Goal: Task Accomplishment & Management: Manage account settings

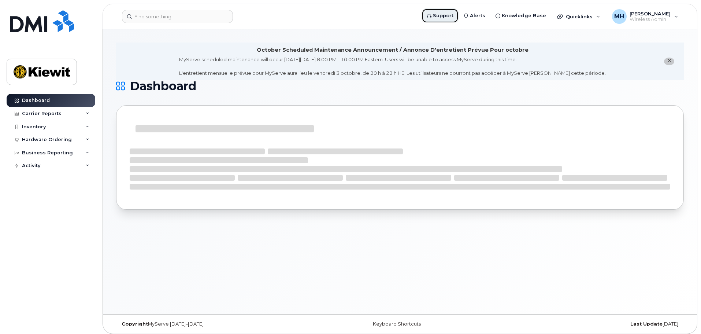
click at [446, 14] on span "Support" at bounding box center [443, 15] width 21 height 7
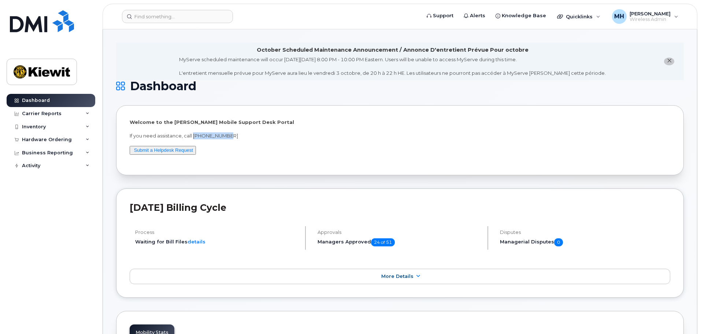
drag, startPoint x: 193, startPoint y: 136, endPoint x: 230, endPoint y: 137, distance: 36.3
click at [230, 137] on p "If you need assistance, call [PHONE_NUMBER]" at bounding box center [400, 135] width 541 height 7
copy p "[PHONE_NUMBER]"
click at [43, 139] on div "Hardware Ordering" at bounding box center [47, 140] width 50 height 6
click at [40, 168] on div "Orders" at bounding box center [34, 167] width 18 height 7
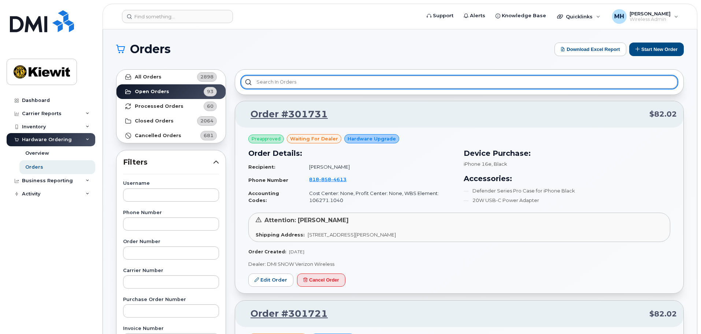
click at [289, 84] on input "text" at bounding box center [459, 81] width 437 height 13
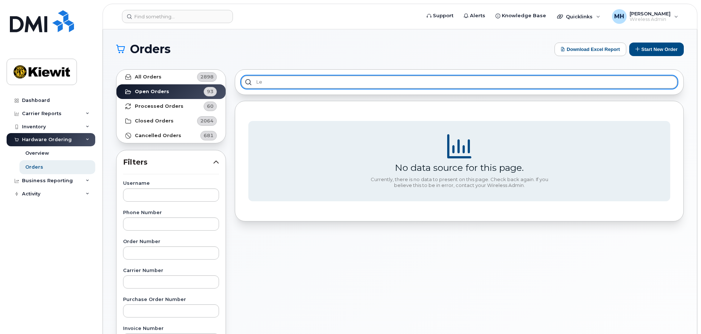
type input "l"
type input "querej"
drag, startPoint x: 303, startPoint y: 88, endPoint x: 210, endPoint y: 99, distance: 93.4
click at [205, 97] on div "All Orders 2898 Open Orders 93 Processed Orders 60 Closed Orders 2064 Cancelled…" at bounding box center [400, 322] width 577 height 515
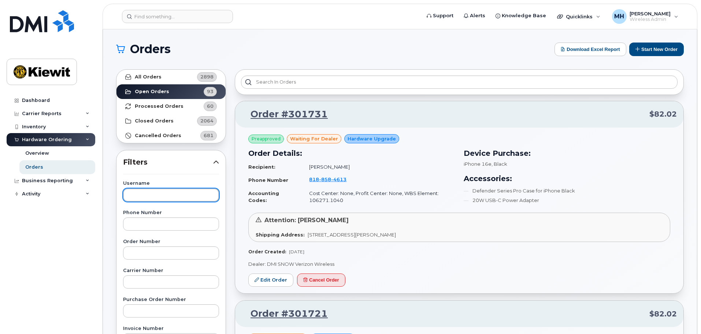
click at [153, 198] on input "text" at bounding box center [171, 194] width 96 height 13
type input "[PERSON_NAME]"
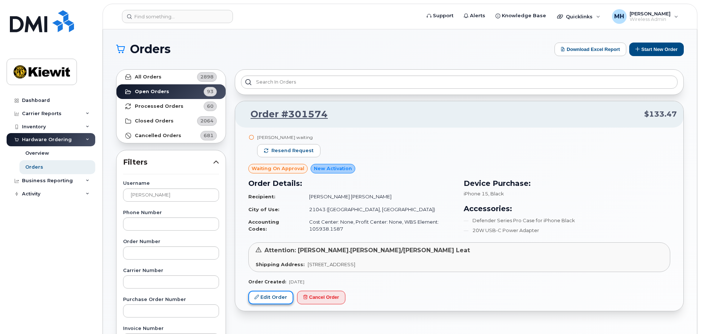
click at [278, 297] on link "Edit Order" at bounding box center [270, 297] width 45 height 14
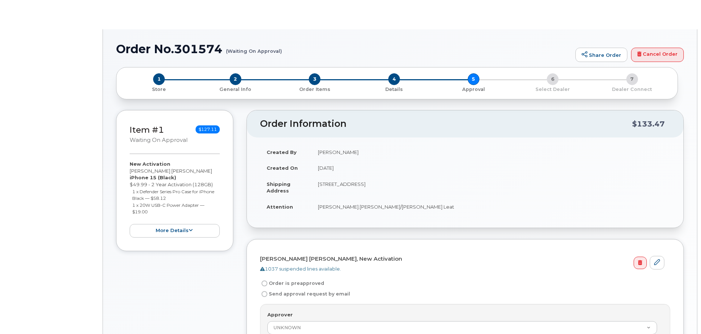
radio input "true"
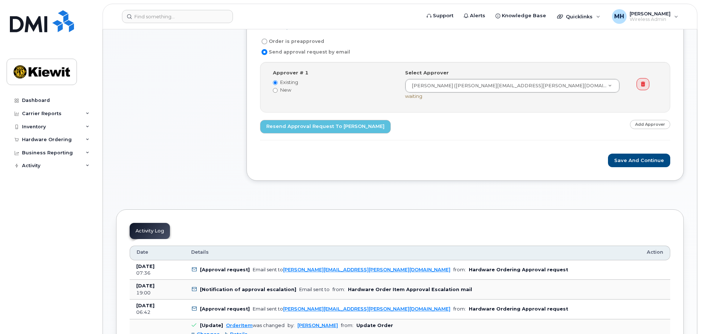
scroll to position [110, 0]
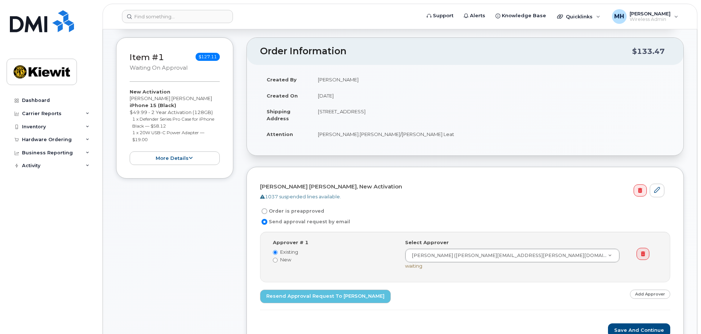
click at [348, 113] on td "[STREET_ADDRESS]" at bounding box center [490, 114] width 359 height 23
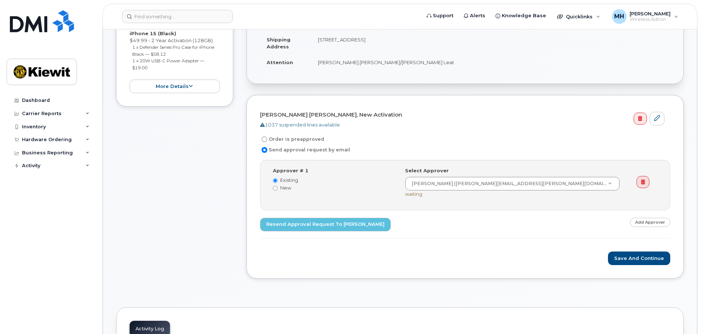
scroll to position [183, 0]
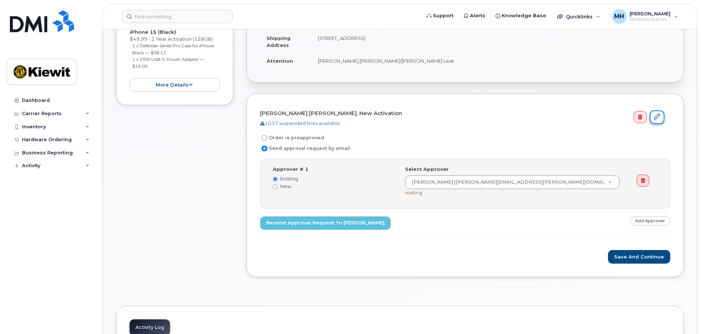
click at [658, 118] on icon at bounding box center [657, 117] width 6 height 6
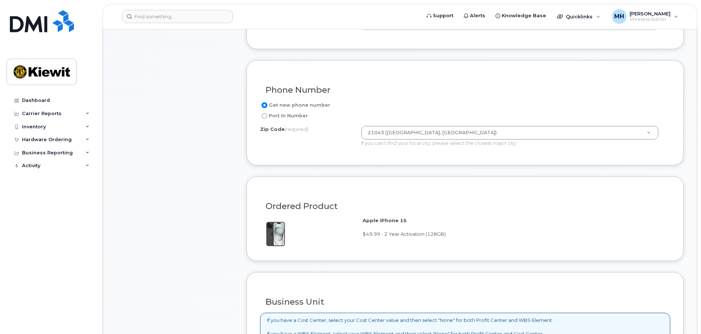
scroll to position [330, 0]
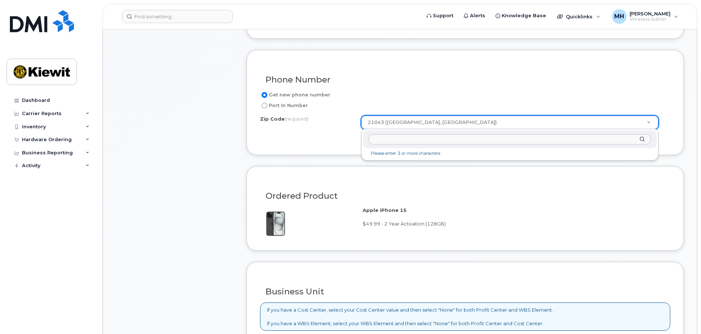
drag, startPoint x: 438, startPoint y: 123, endPoint x: 358, endPoint y: 119, distance: 79.9
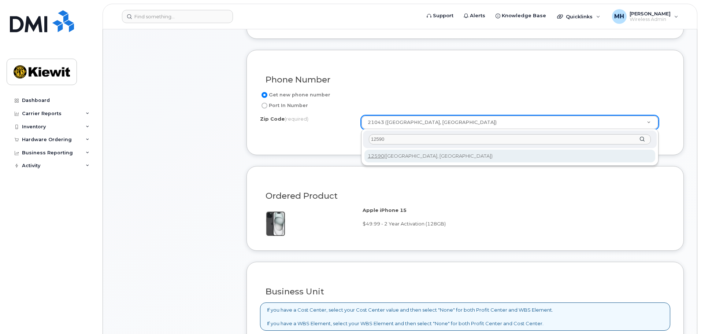
type input "12590"
type input "12590 (Wappingers Falls, NY)"
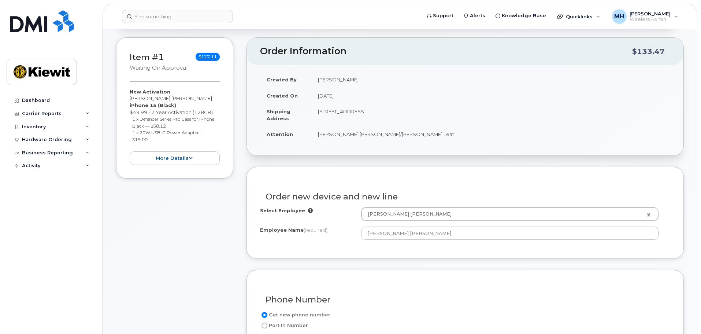
scroll to position [73, 0]
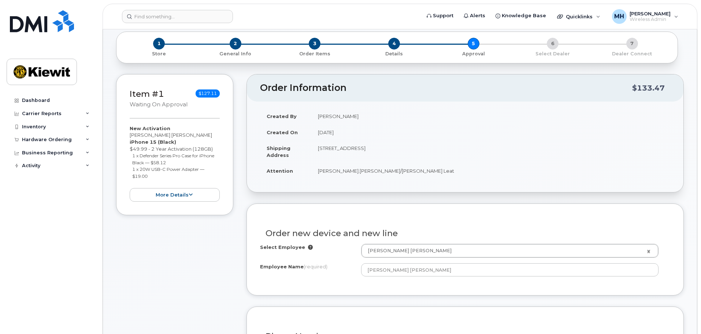
click at [378, 152] on td "8600 Main Street,, Ellicott City, MD, 21043, USA" at bounding box center [490, 151] width 359 height 23
click at [374, 148] on td "8600 Main Street,, Ellicott City, MD, 21043, USA" at bounding box center [490, 151] width 359 height 23
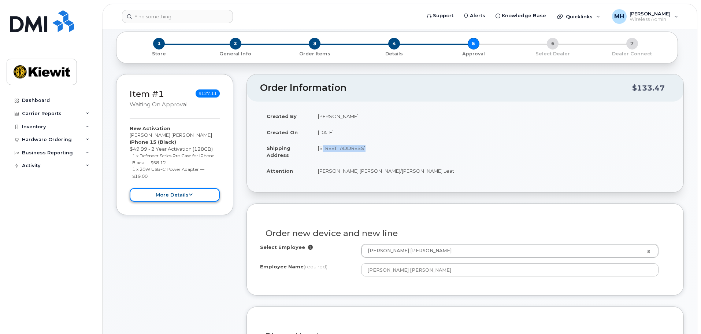
click at [183, 196] on button "more details" at bounding box center [175, 195] width 90 height 14
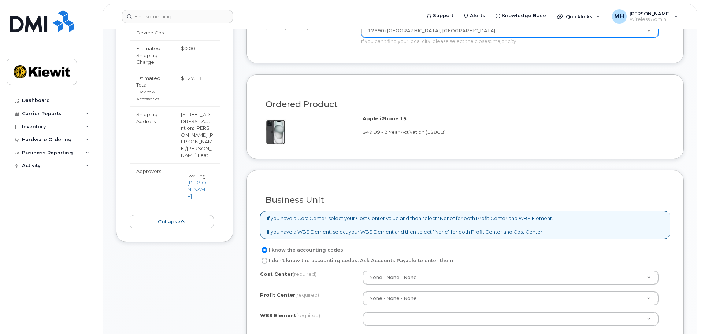
scroll to position [440, 0]
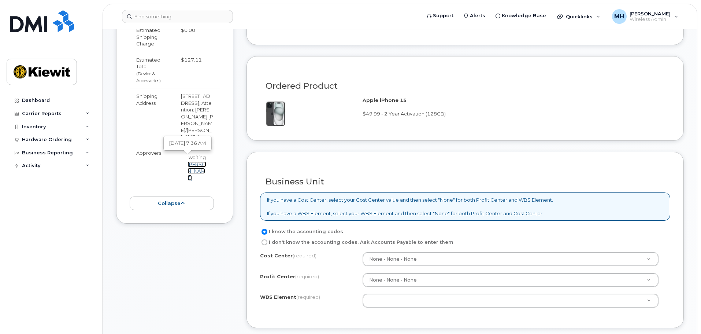
click at [194, 166] on link "[PERSON_NAME]" at bounding box center [197, 170] width 19 height 19
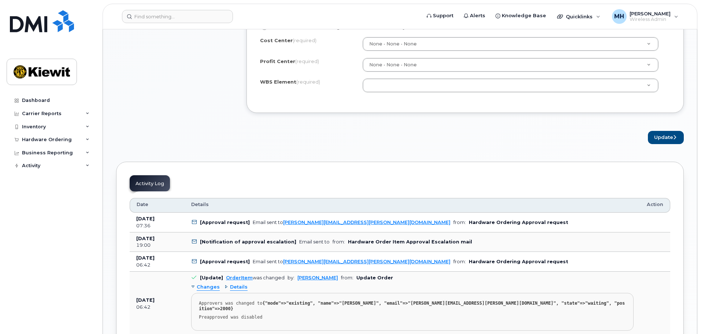
scroll to position [623, 0]
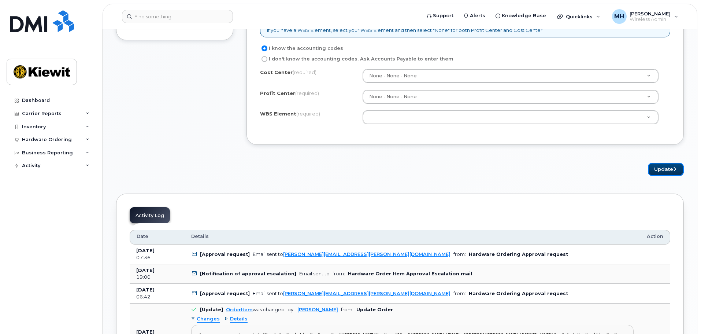
drag, startPoint x: 663, startPoint y: 169, endPoint x: 639, endPoint y: 169, distance: 24.5
click at [663, 169] on button "Update" at bounding box center [666, 170] width 36 height 14
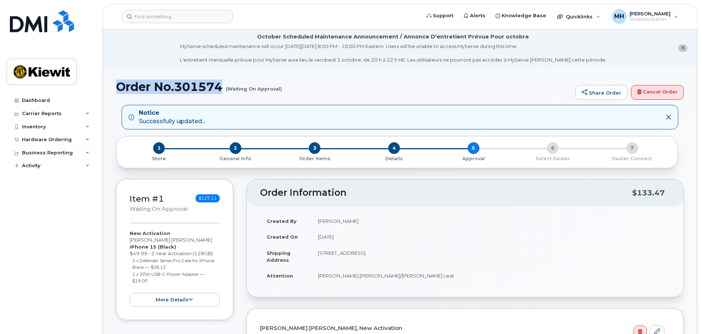
drag, startPoint x: 223, startPoint y: 86, endPoint x: 116, endPoint y: 84, distance: 107.7
copy h1 "Order No.301574"
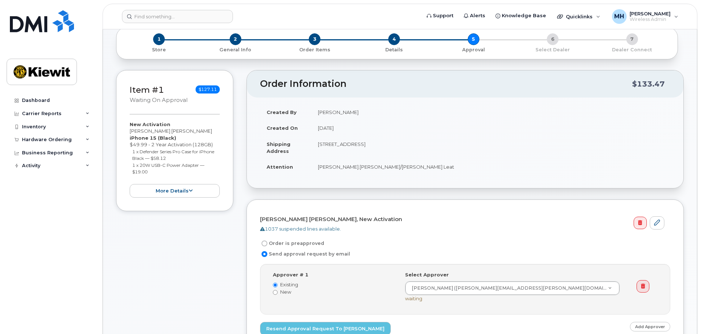
scroll to position [110, 0]
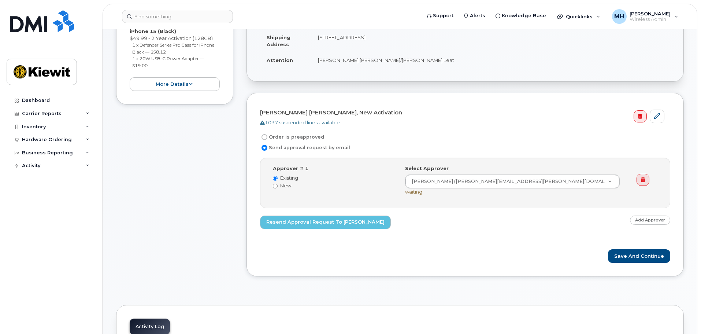
scroll to position [183, 0]
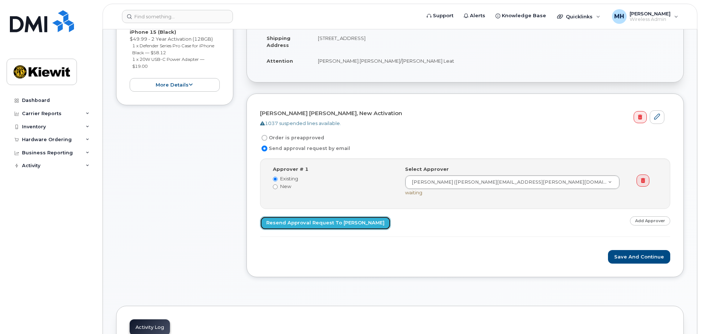
click at [333, 220] on link "Resend Approval Request to [PERSON_NAME]" at bounding box center [325, 223] width 131 height 14
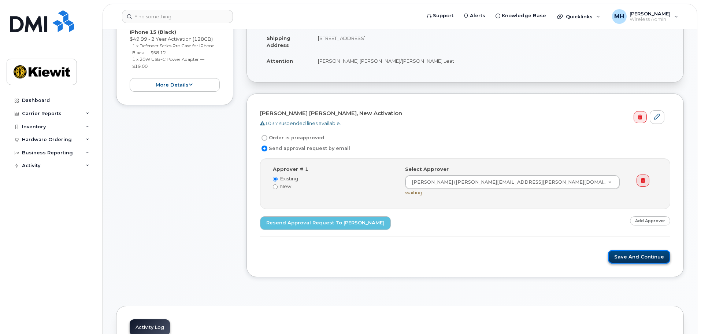
click at [628, 253] on button "Save and Continue" at bounding box center [639, 257] width 62 height 14
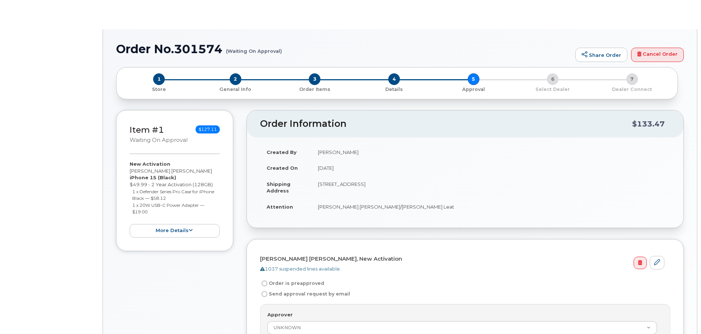
radio input "true"
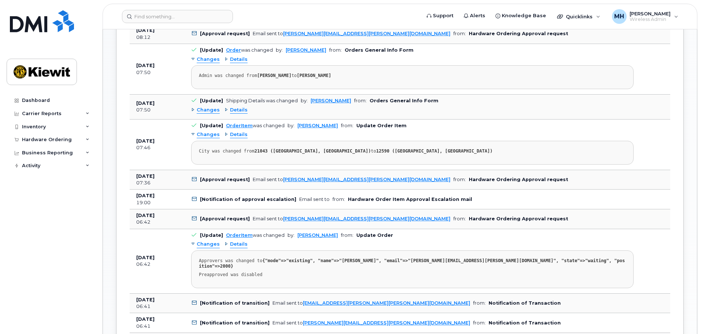
scroll to position [586, 0]
